Goal: Navigation & Orientation: Understand site structure

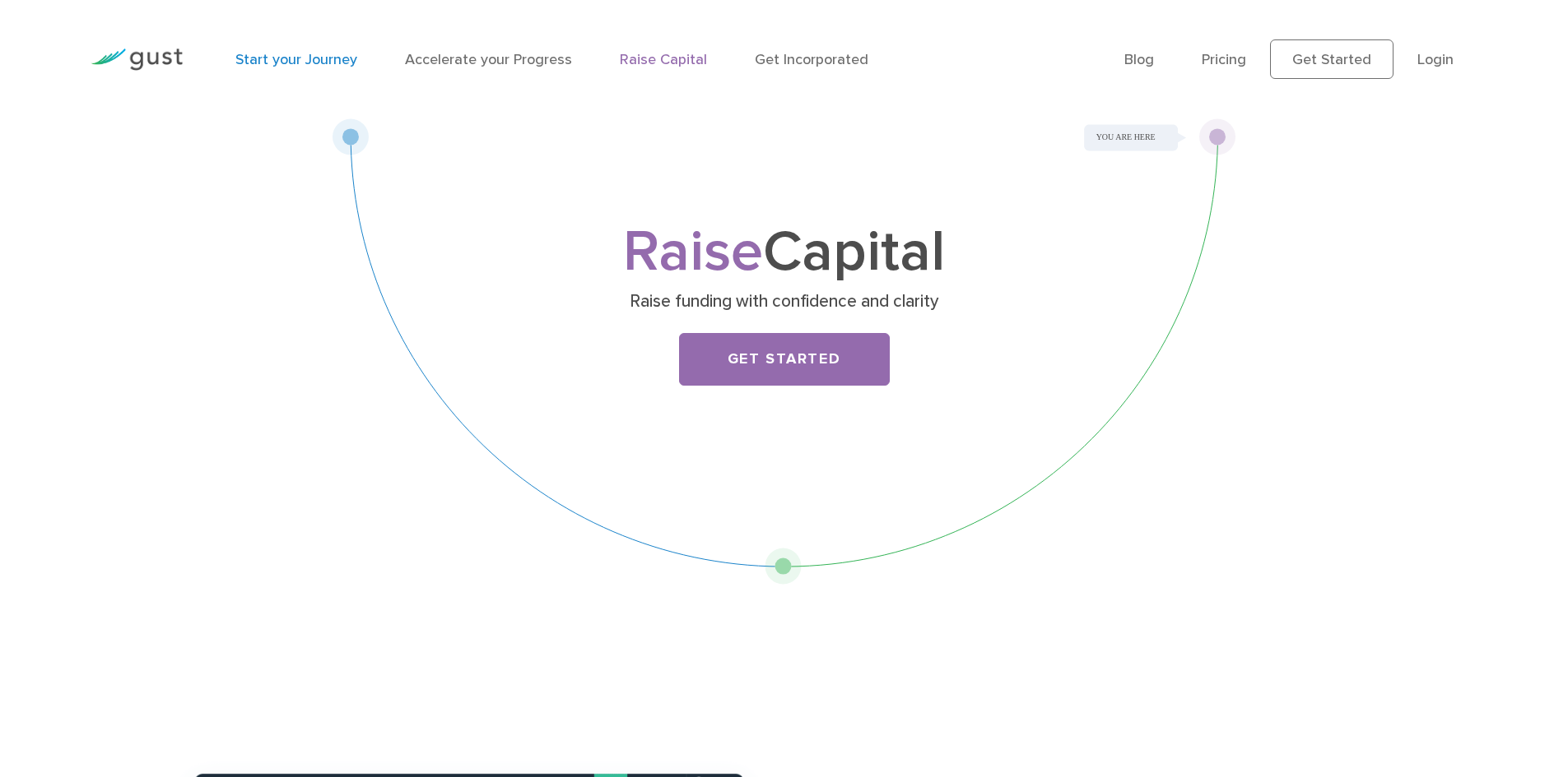
click at [319, 60] on link "Start your Journey" at bounding box center [297, 60] width 122 height 17
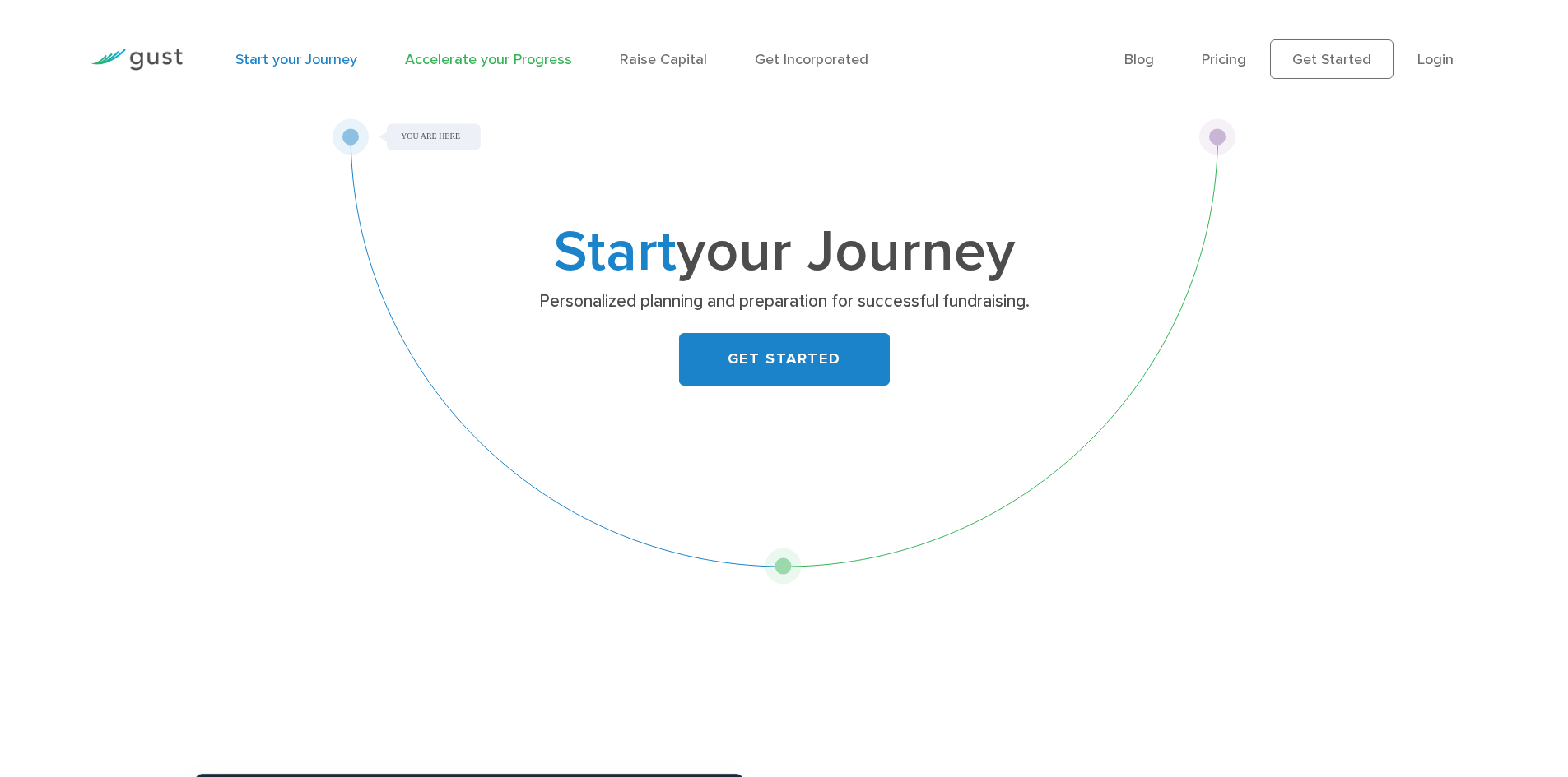
click at [516, 60] on link "Accelerate your Progress" at bounding box center [488, 60] width 167 height 17
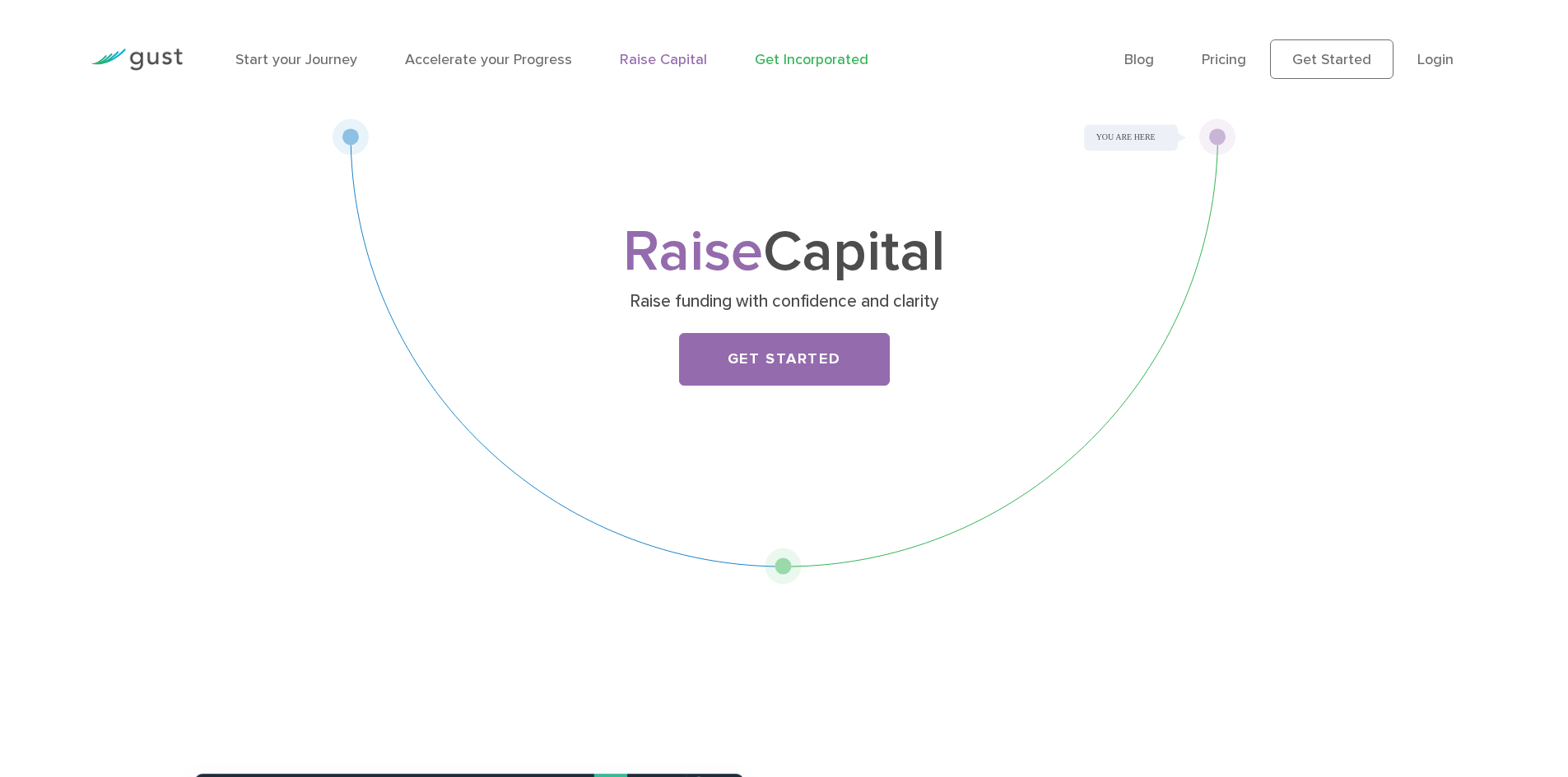
click at [810, 65] on link "Get Incorporated" at bounding box center [811, 60] width 113 height 17
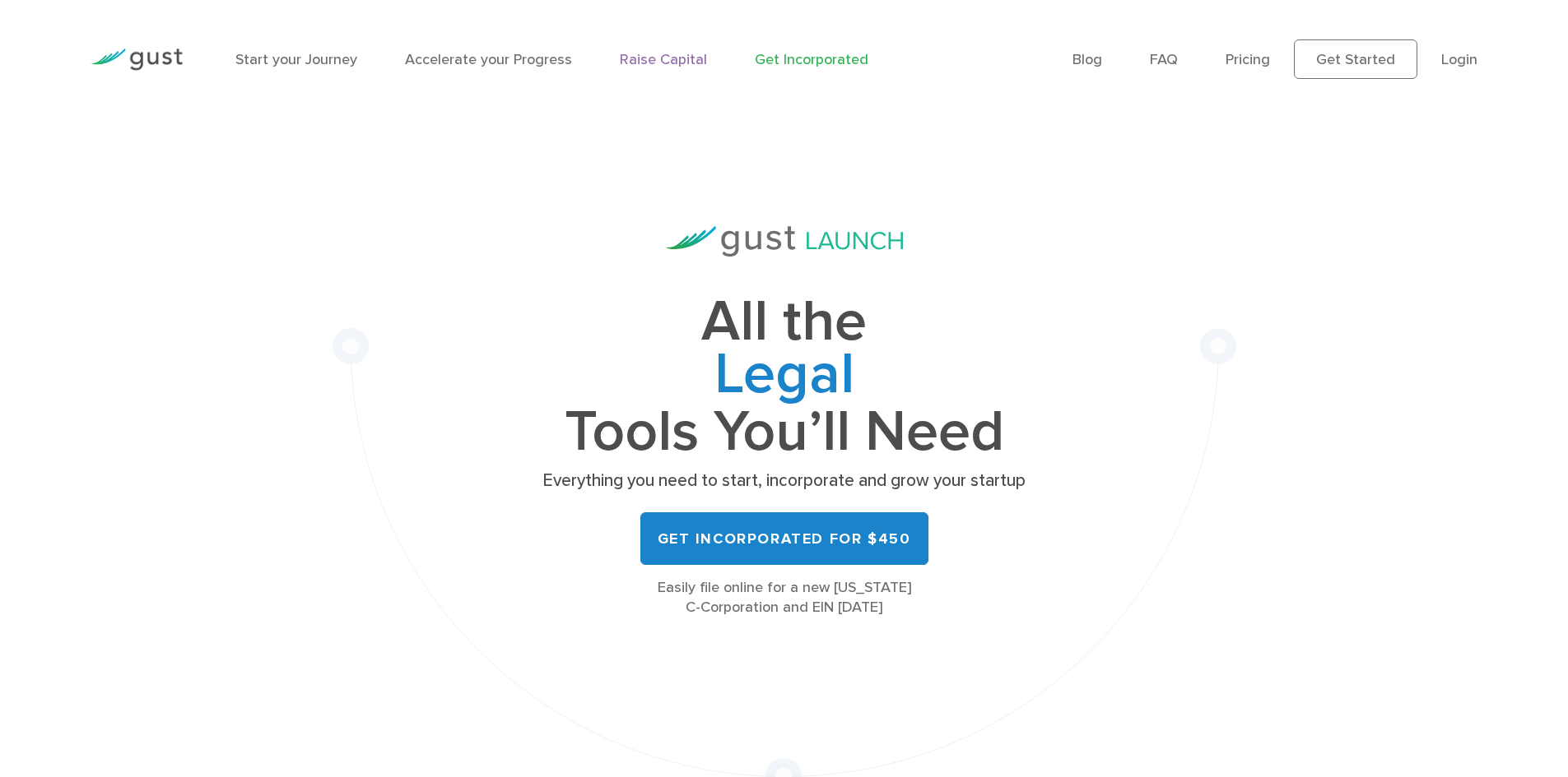
click at [641, 57] on link "Raise Capital" at bounding box center [663, 60] width 87 height 17
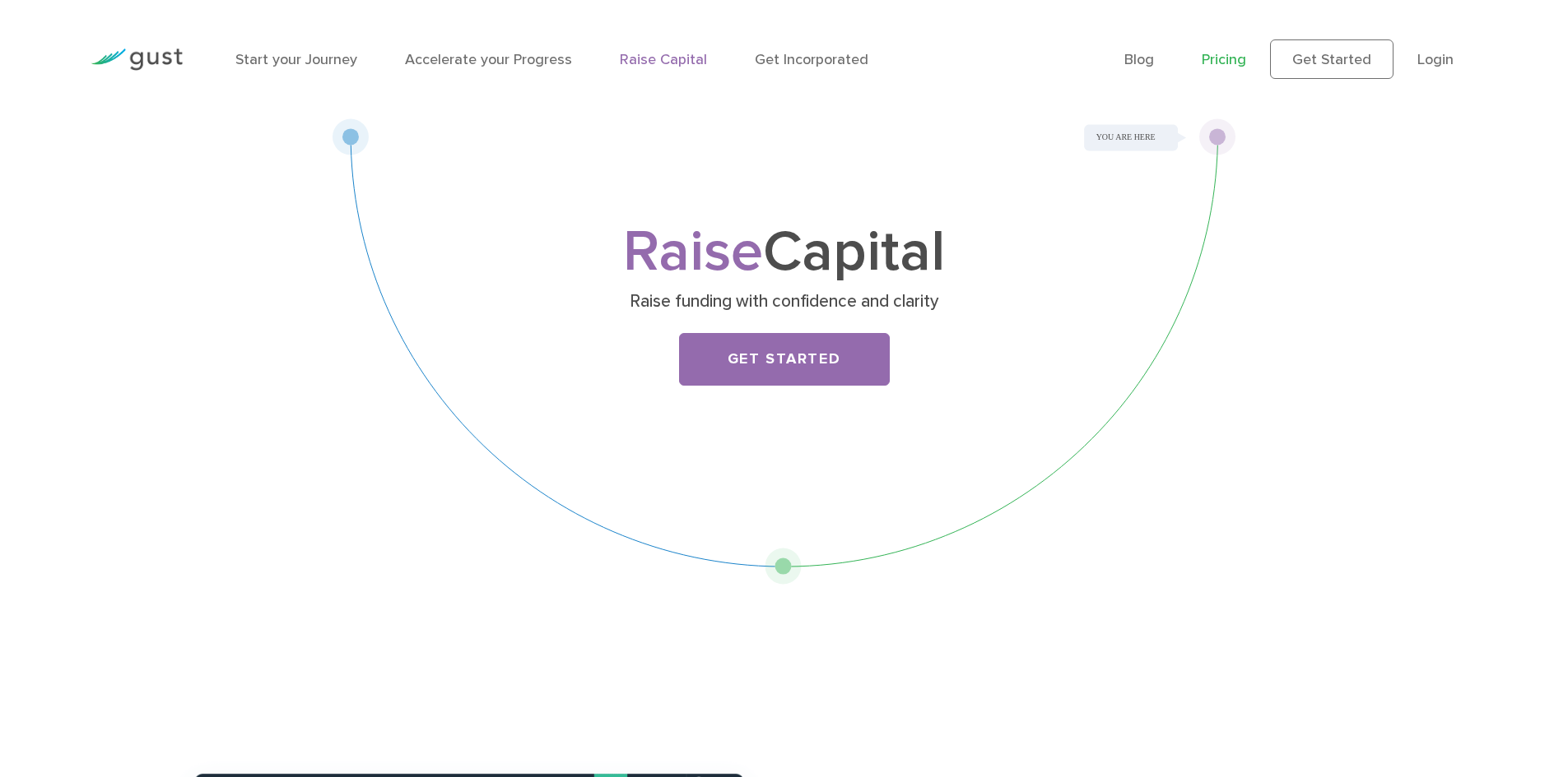
click at [1225, 61] on link "Pricing" at bounding box center [1224, 60] width 45 height 17
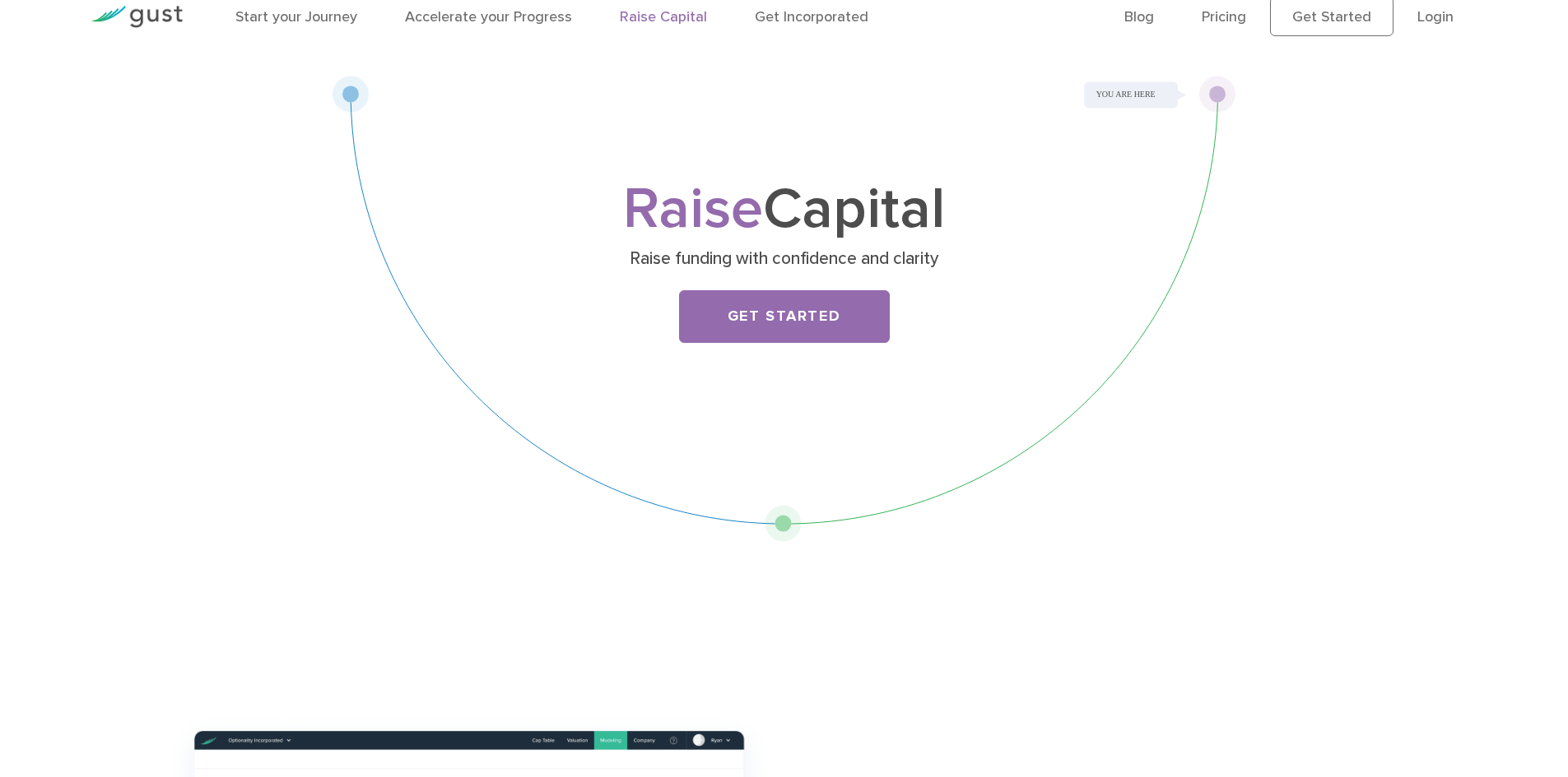
scroll to position [82, 0]
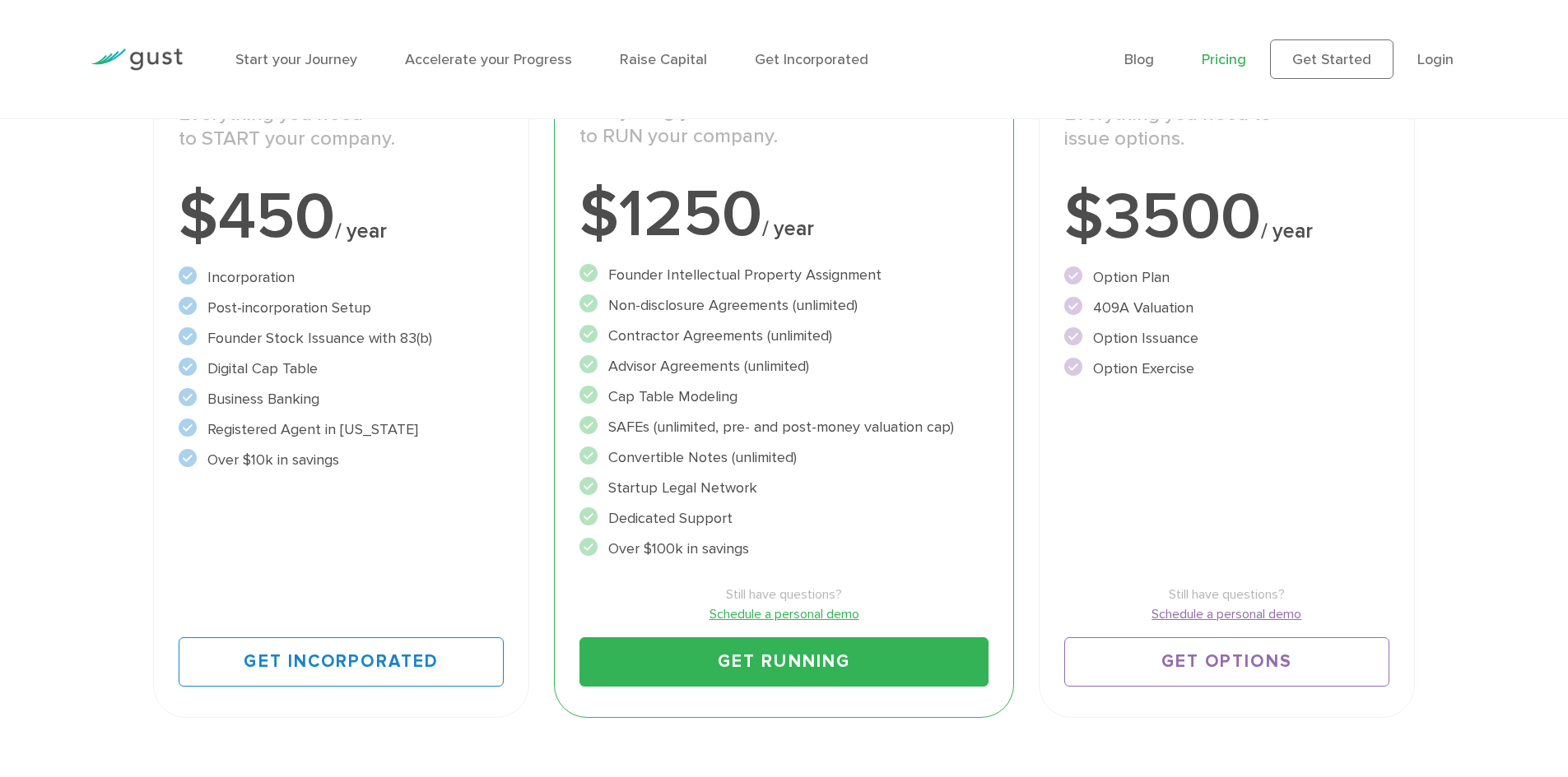
scroll to position [281, 0]
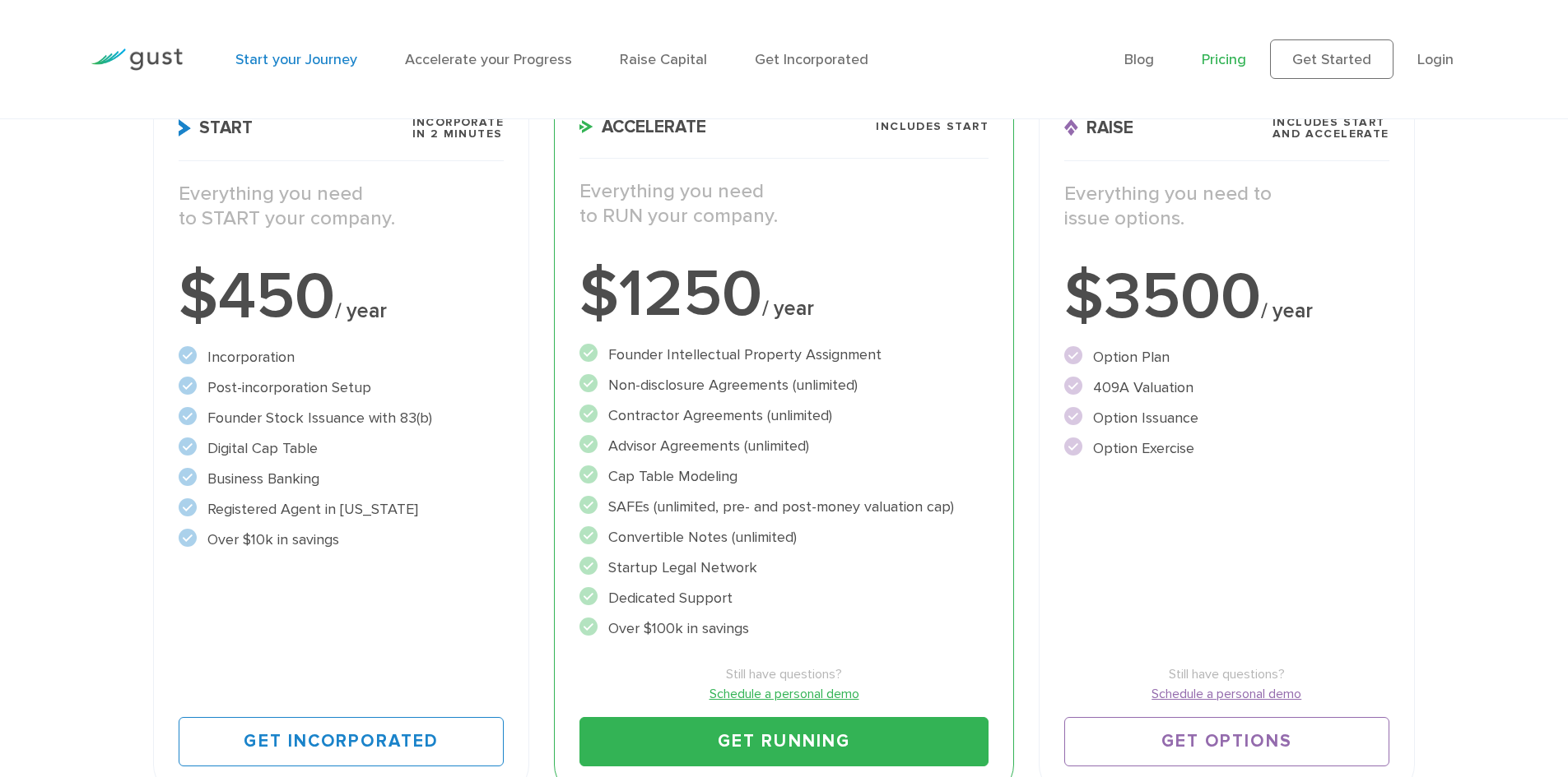
click at [256, 58] on link "Start your Journey" at bounding box center [297, 60] width 122 height 17
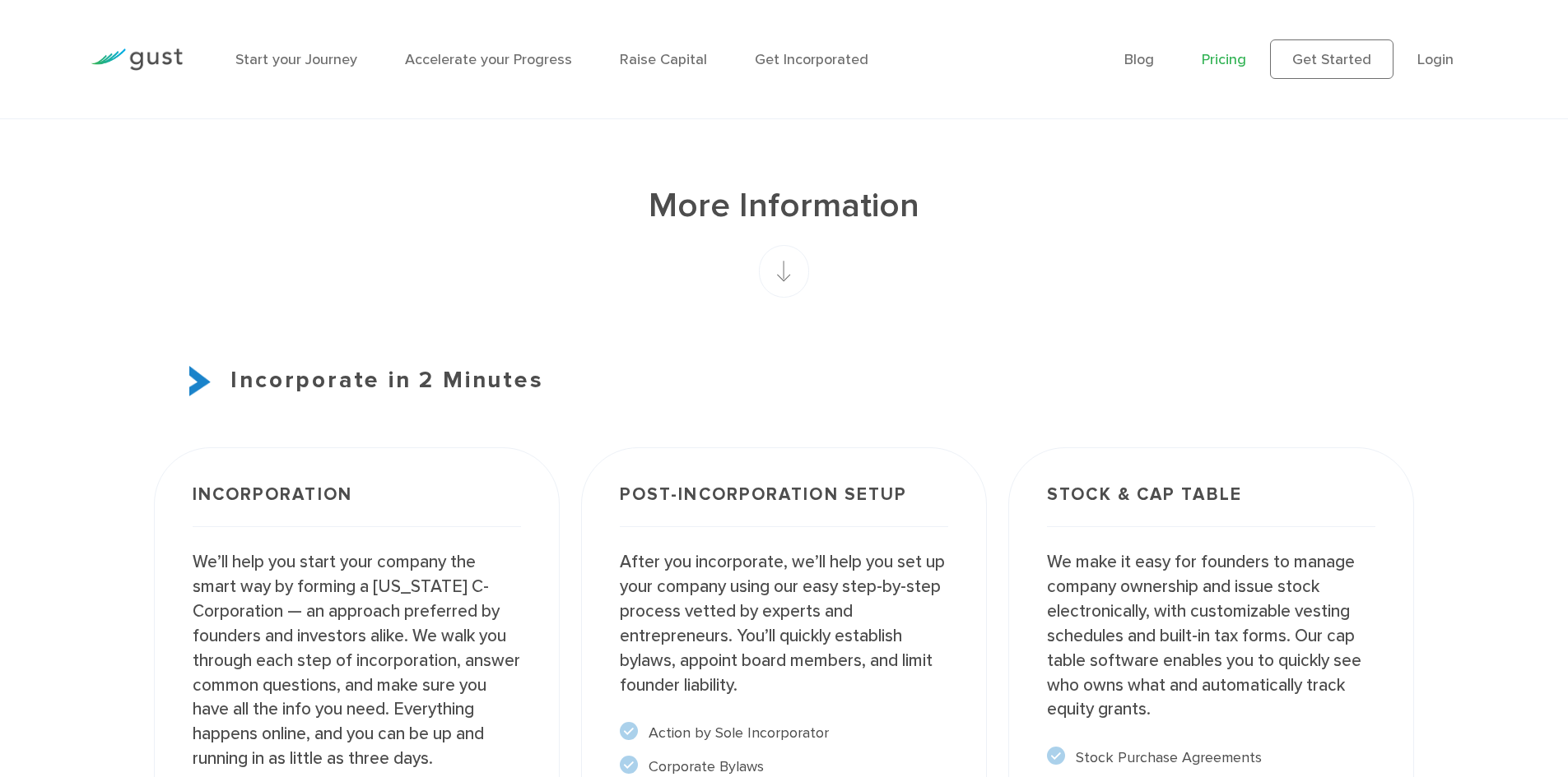
scroll to position [1186, 0]
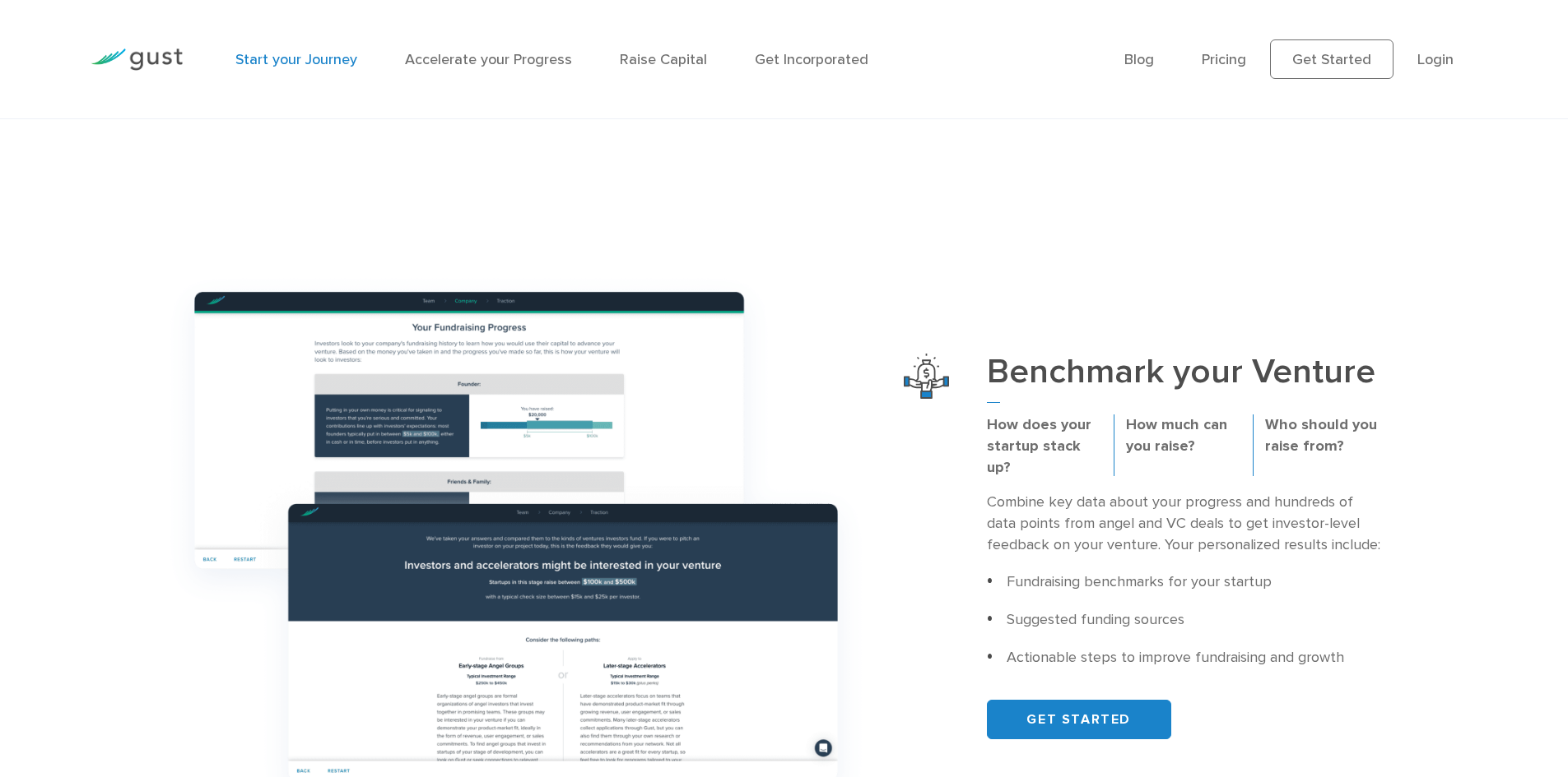
scroll to position [823, 0]
